Goal: Find specific page/section: Find specific page/section

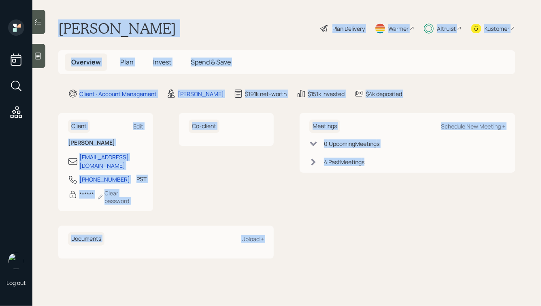
drag, startPoint x: 59, startPoint y: 26, endPoint x: 337, endPoint y: 244, distance: 353.3
click at [337, 244] on main "[PERSON_NAME] Plan Delivery Warmer Altruist Kustomer Overview Plan Invest Spend…" at bounding box center [286, 153] width 509 height 306
click at [337, 244] on div "Meetings Schedule New Meeting + 0 Upcoming Meeting s 4 Past Meeting s" at bounding box center [407, 185] width 215 height 145
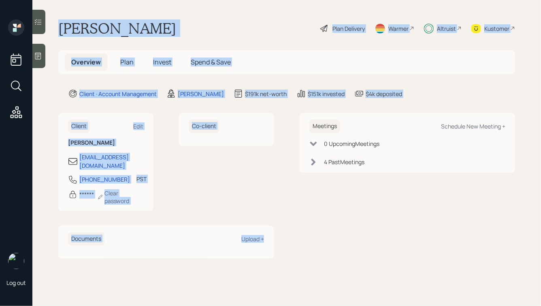
drag, startPoint x: 278, startPoint y: 235, endPoint x: 119, endPoint y: 7, distance: 277.6
click at [119, 7] on main "[PERSON_NAME] Plan Delivery Warmer Altruist Kustomer Overview Plan Invest Spend…" at bounding box center [286, 153] width 509 height 306
click at [105, 19] on main "[PERSON_NAME] Plan Delivery Warmer Altruist Kustomer Overview Plan Invest Spend…" at bounding box center [286, 153] width 509 height 306
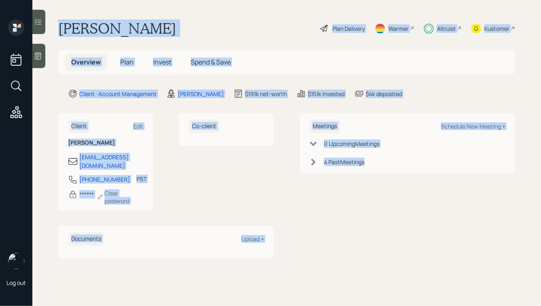
drag, startPoint x: 56, startPoint y: 22, endPoint x: 336, endPoint y: 286, distance: 383.9
click at [336, 286] on main "[PERSON_NAME] Plan Delivery Warmer Altruist Kustomer Overview Plan Invest Spend…" at bounding box center [286, 153] width 509 height 306
click at [311, 230] on div "Meetings Schedule New Meeting + 0 Upcoming Meeting s 4 Past Meeting s" at bounding box center [407, 185] width 215 height 145
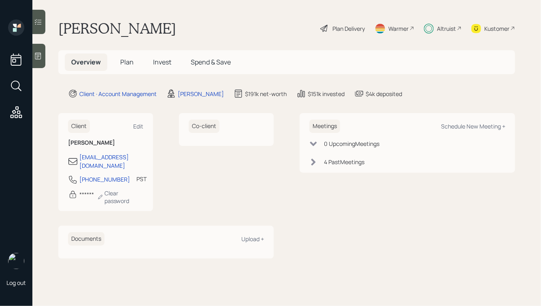
drag, startPoint x: 368, startPoint y: 242, endPoint x: 165, endPoint y: -2, distance: 317.2
click at [165, 0] on html "Log out [PERSON_NAME] Plan Delivery Warmer Altruist Kustomer Overview Plan Inve…" at bounding box center [270, 153] width 541 height 306
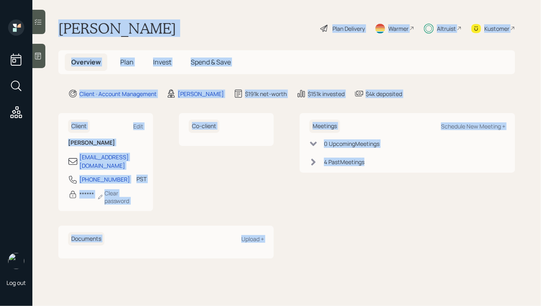
click at [165, 27] on h1 "[PERSON_NAME]" at bounding box center [117, 28] width 118 height 18
drag, startPoint x: 58, startPoint y: 23, endPoint x: 364, endPoint y: 247, distance: 379.4
click at [364, 247] on main "[PERSON_NAME] Plan Delivery Warmer Altruist Kustomer Overview Plan Invest Spend…" at bounding box center [286, 153] width 509 height 306
click at [366, 216] on div "Meetings Schedule New Meeting + 0 Upcoming Meeting s 4 Past Meeting s" at bounding box center [407, 185] width 215 height 145
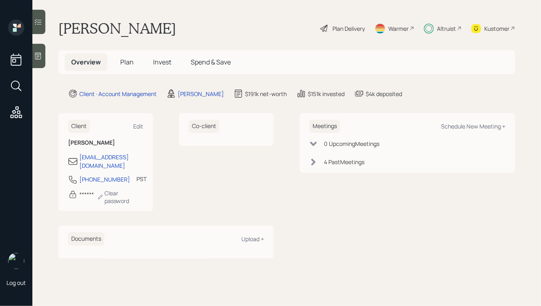
drag, startPoint x: 431, startPoint y: 193, endPoint x: 177, endPoint y: 20, distance: 307.2
click at [180, 21] on main "[PERSON_NAME] Plan Delivery Warmer Altruist Kustomer Overview Plan Invest Spend…" at bounding box center [286, 153] width 509 height 306
click at [149, 24] on h1 "[PERSON_NAME]" at bounding box center [117, 28] width 118 height 18
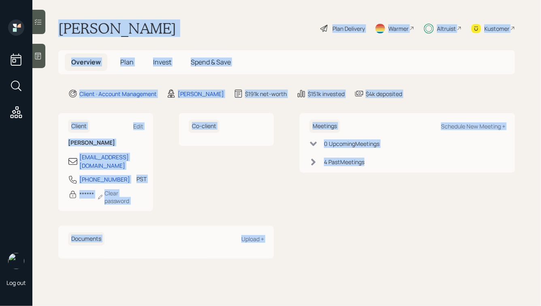
drag, startPoint x: 59, startPoint y: 27, endPoint x: 343, endPoint y: 226, distance: 347.4
click at [343, 226] on main "[PERSON_NAME] Plan Delivery Warmer Altruist Kustomer Overview Plan Invest Spend…" at bounding box center [286, 153] width 509 height 306
click at [343, 226] on div "Meetings Schedule New Meeting + 0 Upcoming Meeting s 4 Past Meeting s" at bounding box center [407, 185] width 215 height 145
